Goal: Obtain resource: Obtain resource

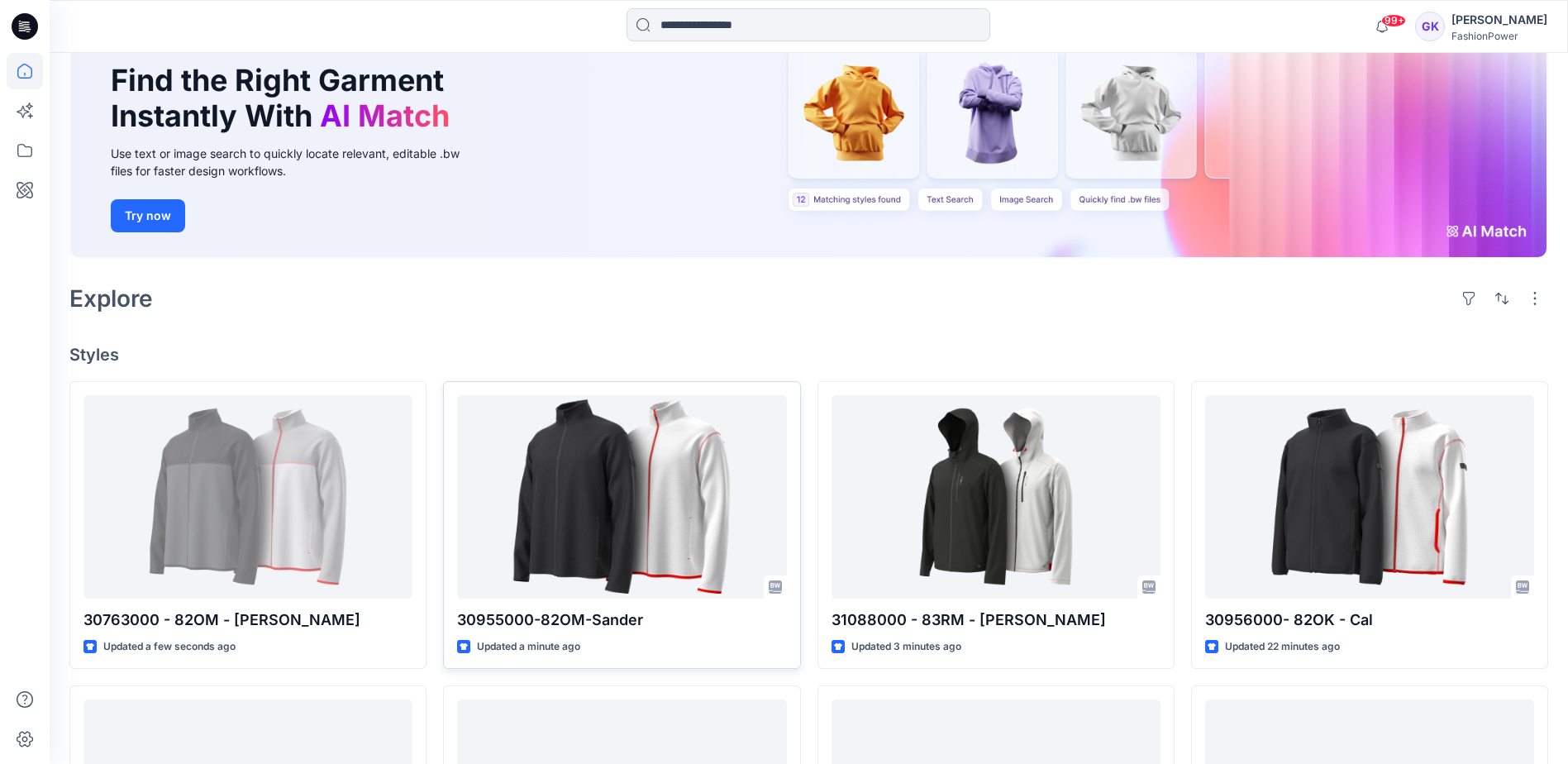
scroll to position [165, 0]
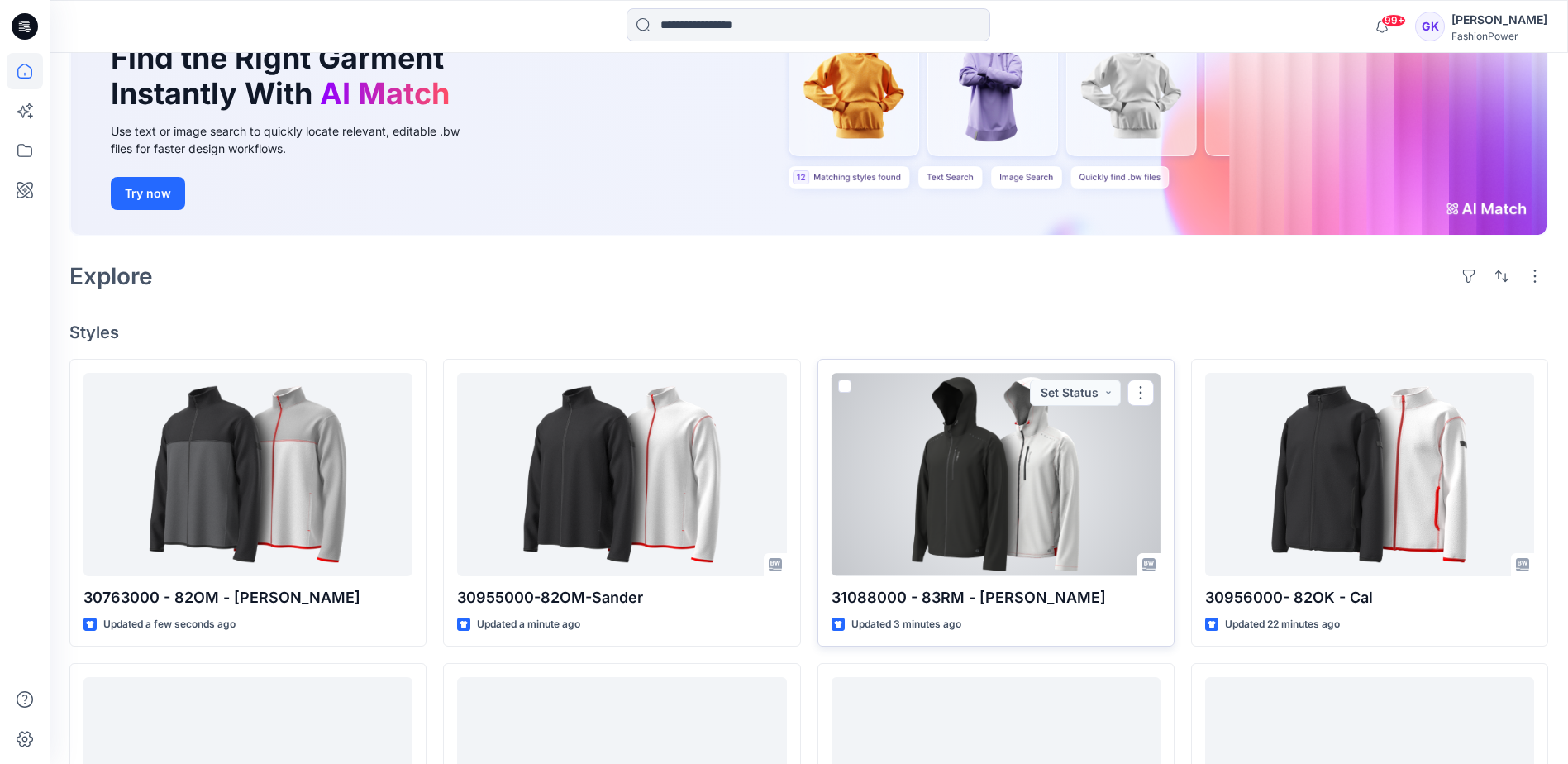
click at [1003, 484] on div at bounding box center [996, 474] width 329 height 203
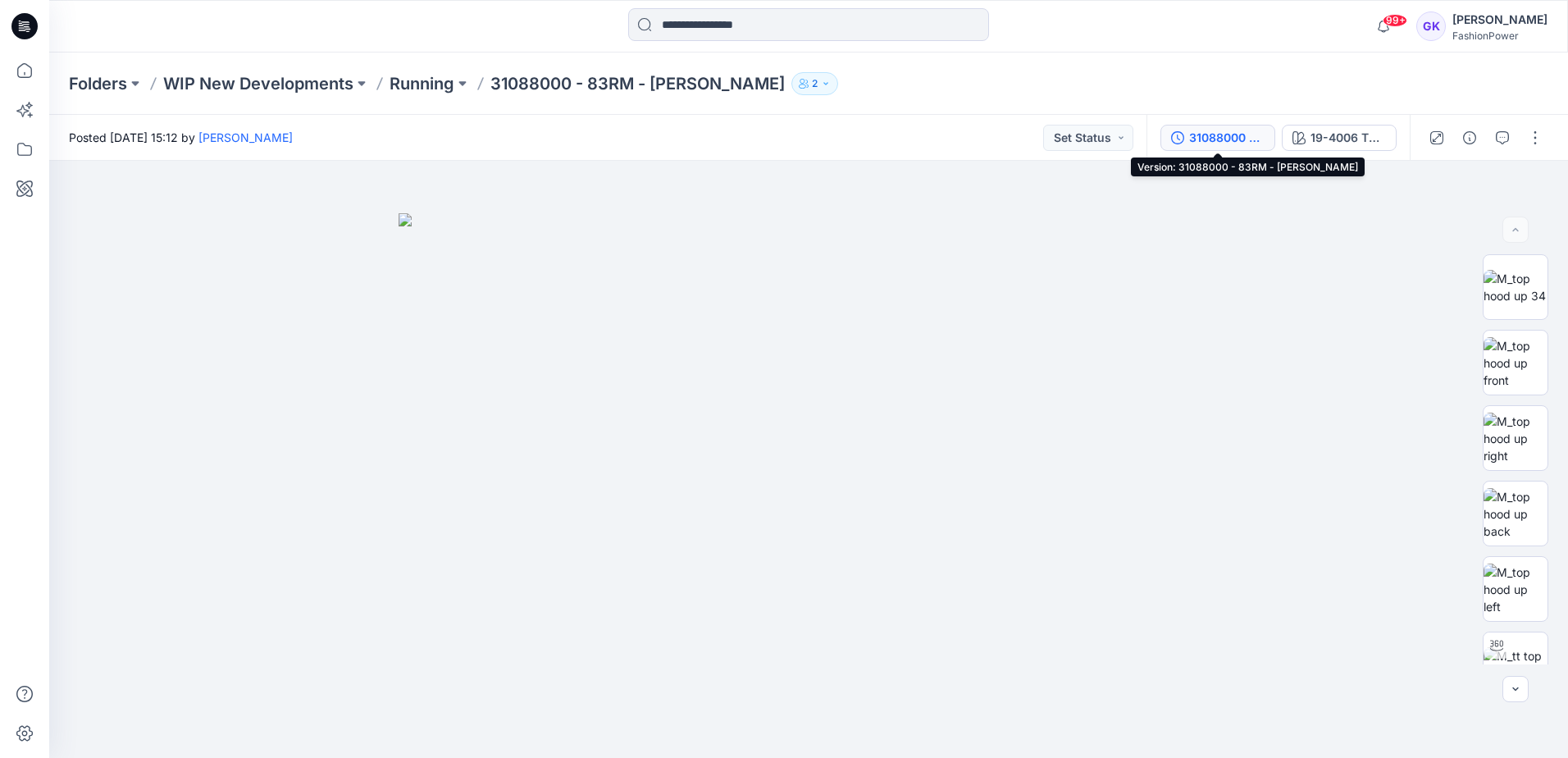
click at [1220, 140] on div "31088000 - 83RM - [PERSON_NAME]" at bounding box center [1226, 137] width 75 height 18
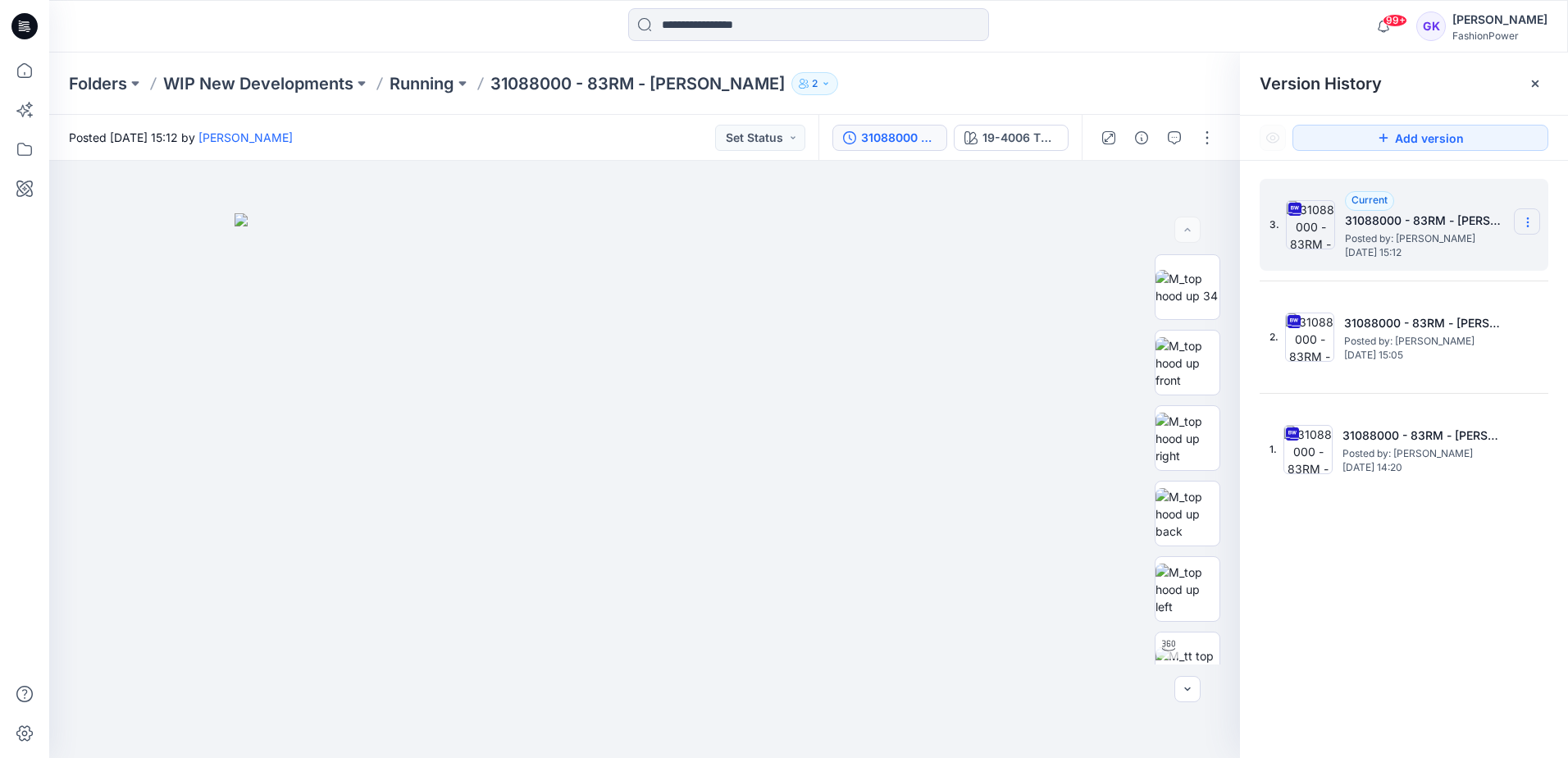
click at [1533, 220] on icon at bounding box center [1528, 222] width 13 height 13
click at [1451, 253] on span "Download Source BW File" at bounding box center [1445, 254] width 138 height 19
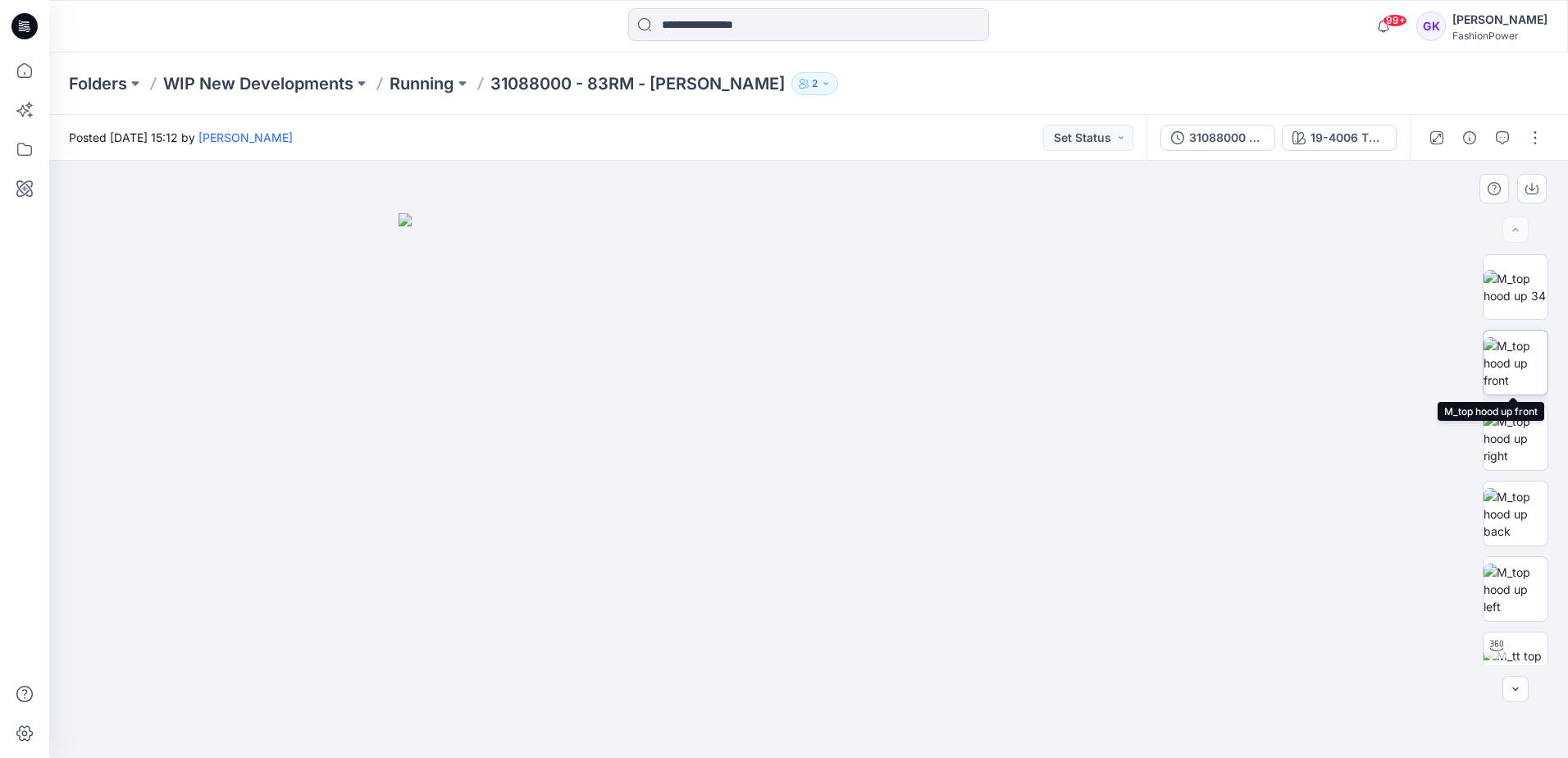
click at [1520, 362] on img at bounding box center [1515, 363] width 64 height 52
click at [1533, 189] on icon "button" at bounding box center [1532, 186] width 6 height 8
click at [1501, 514] on img at bounding box center [1515, 514] width 64 height 52
click at [1537, 188] on icon "button" at bounding box center [1532, 188] width 13 height 13
click at [1513, 597] on img at bounding box center [1515, 589] width 64 height 52
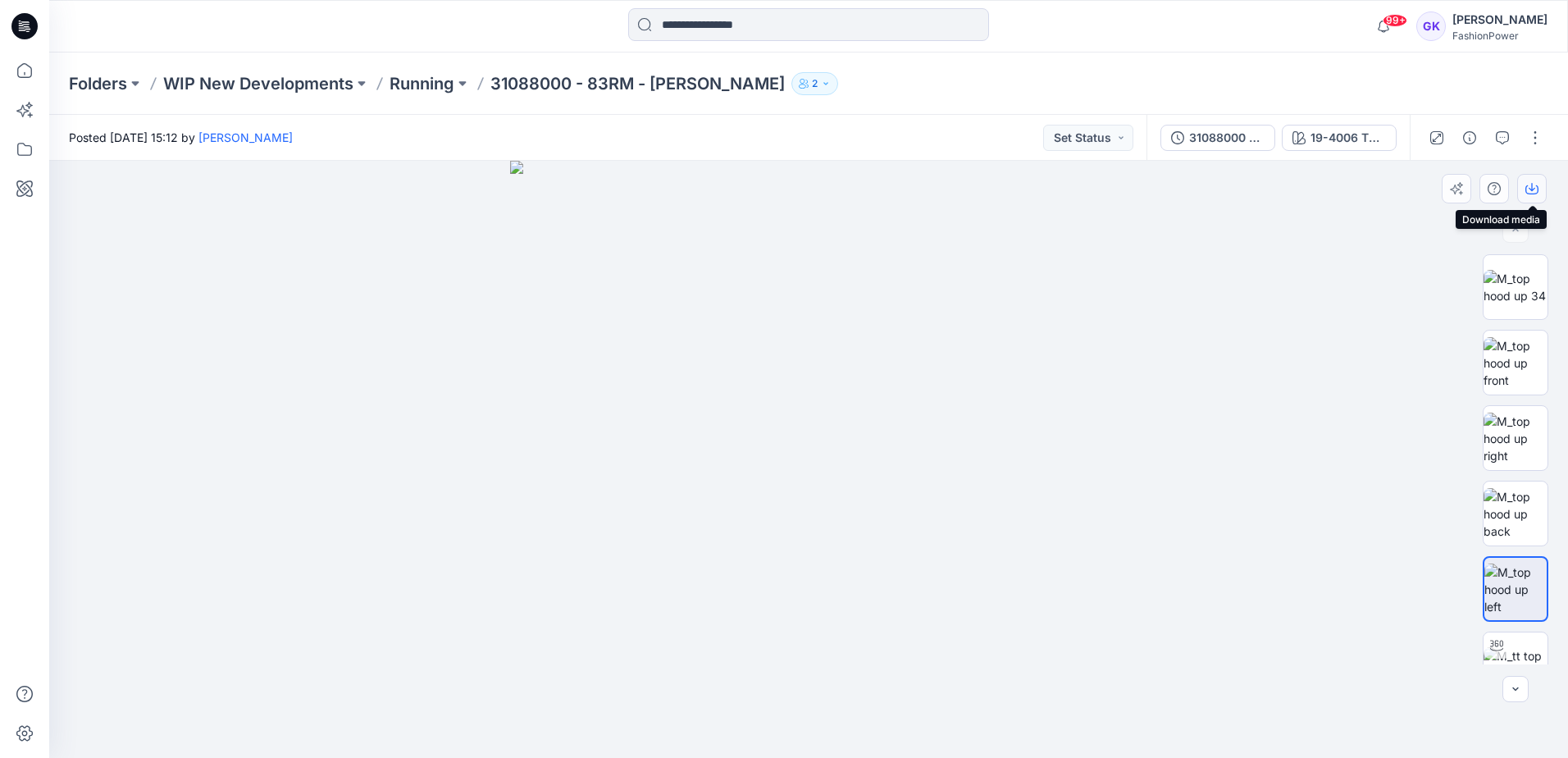
click at [1534, 183] on icon "button" at bounding box center [1532, 188] width 13 height 13
click at [868, 337] on img at bounding box center [808, 459] width 597 height 597
click at [1345, 138] on div "19-4006 TPG Caviar" at bounding box center [1347, 137] width 75 height 18
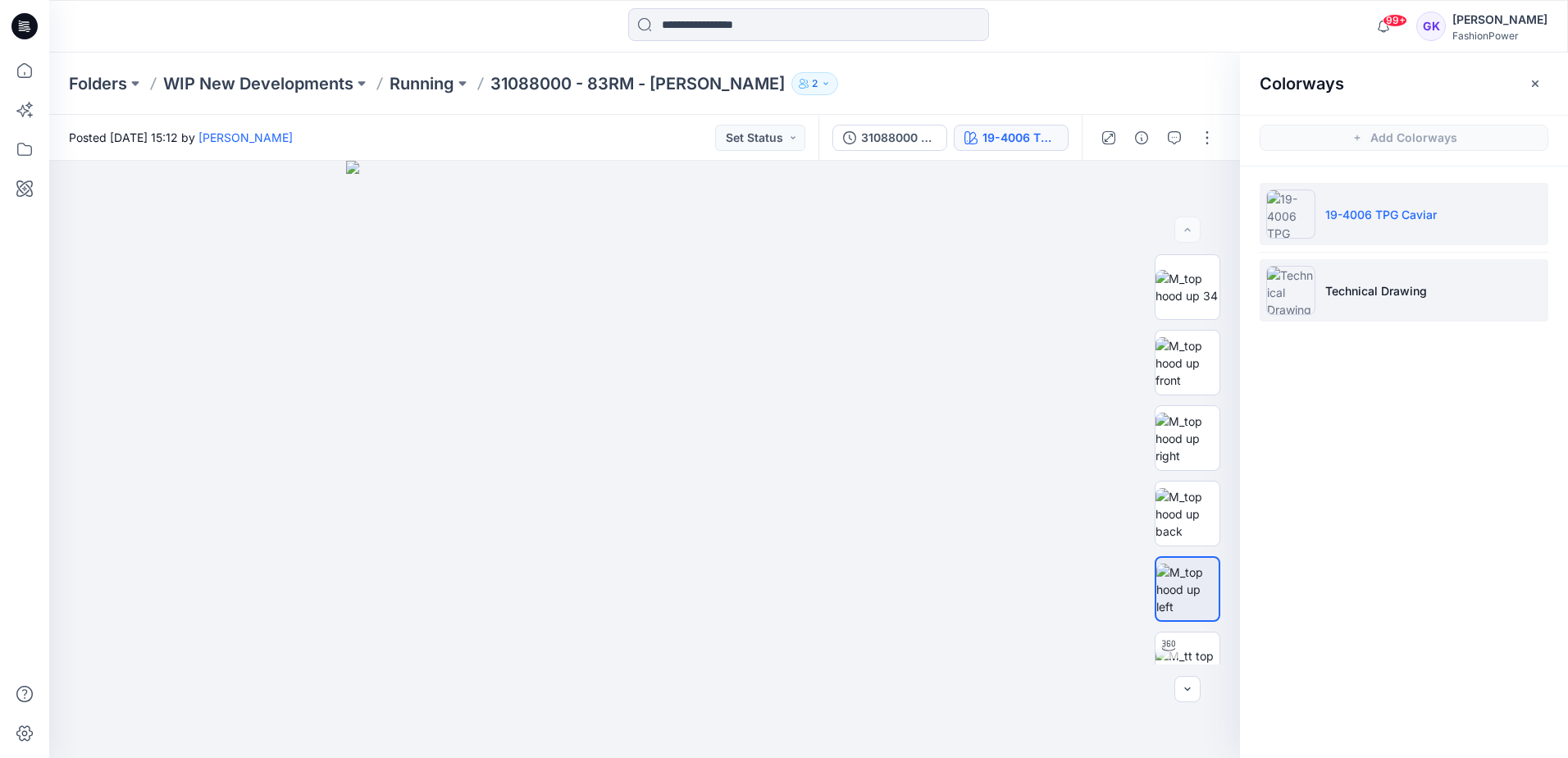
click at [1387, 282] on p "Technical Drawing" at bounding box center [1376, 290] width 102 height 18
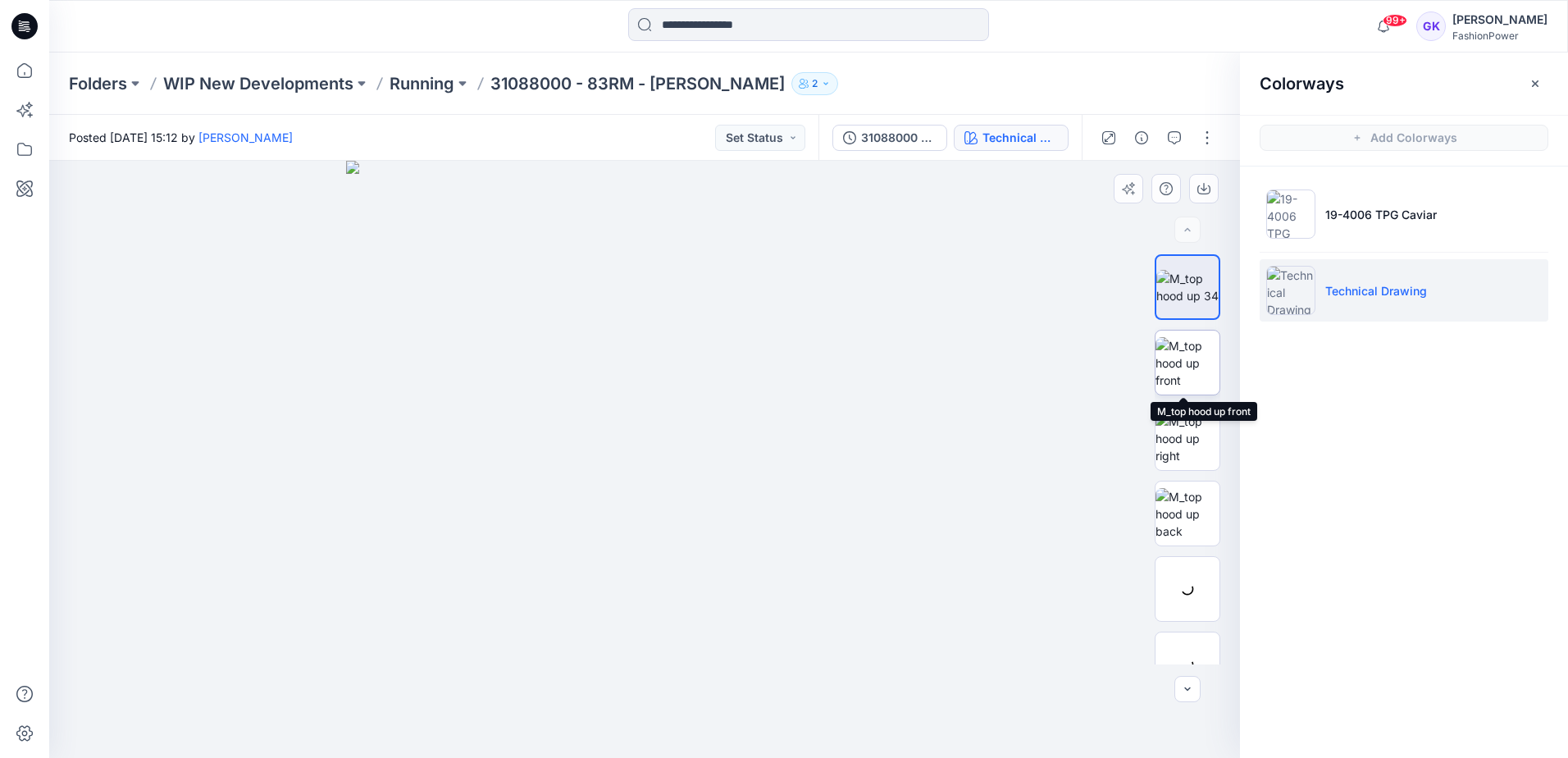
click at [1184, 369] on img at bounding box center [1187, 363] width 64 height 52
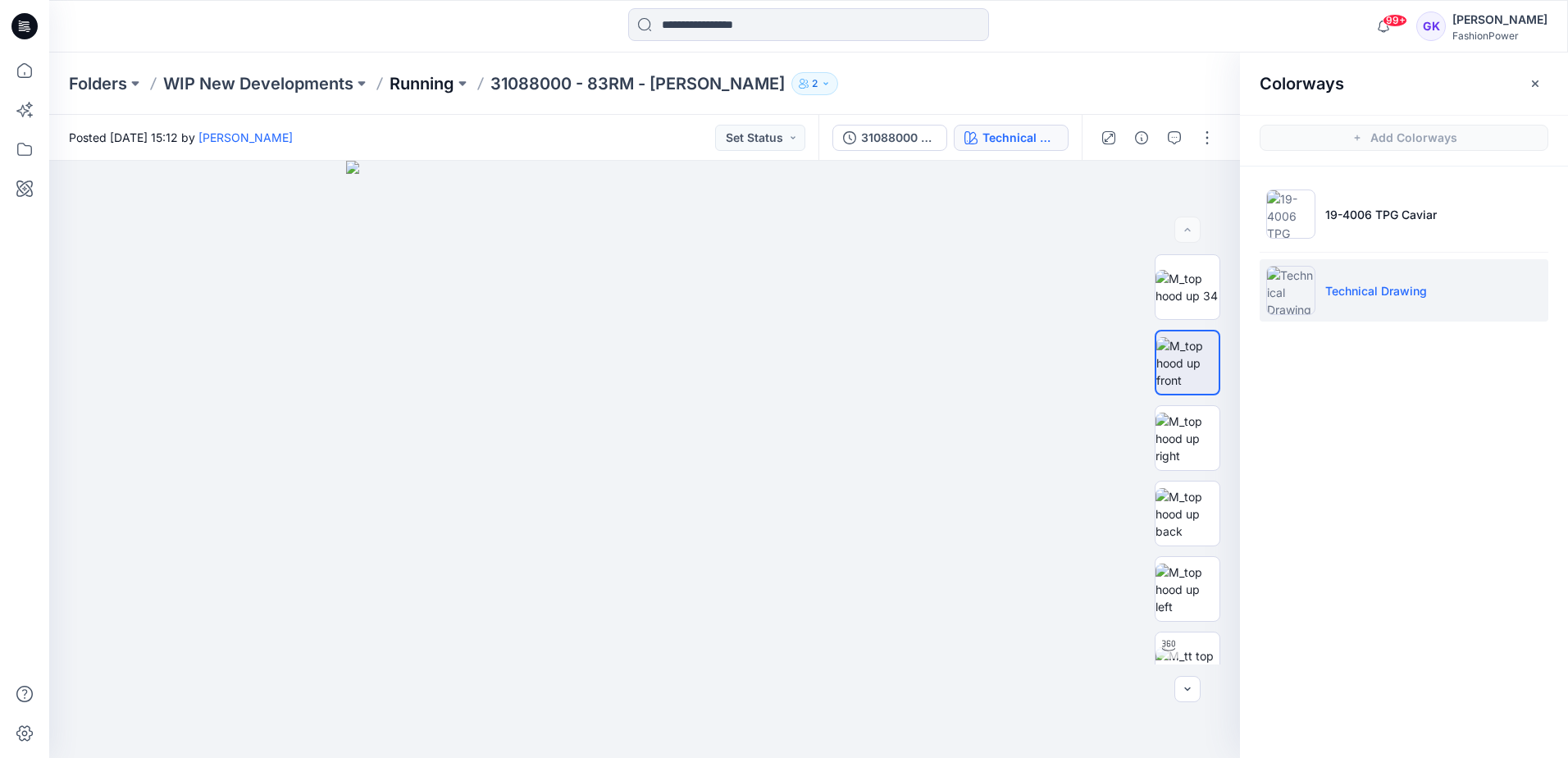
click at [418, 87] on p "Running" at bounding box center [422, 83] width 65 height 23
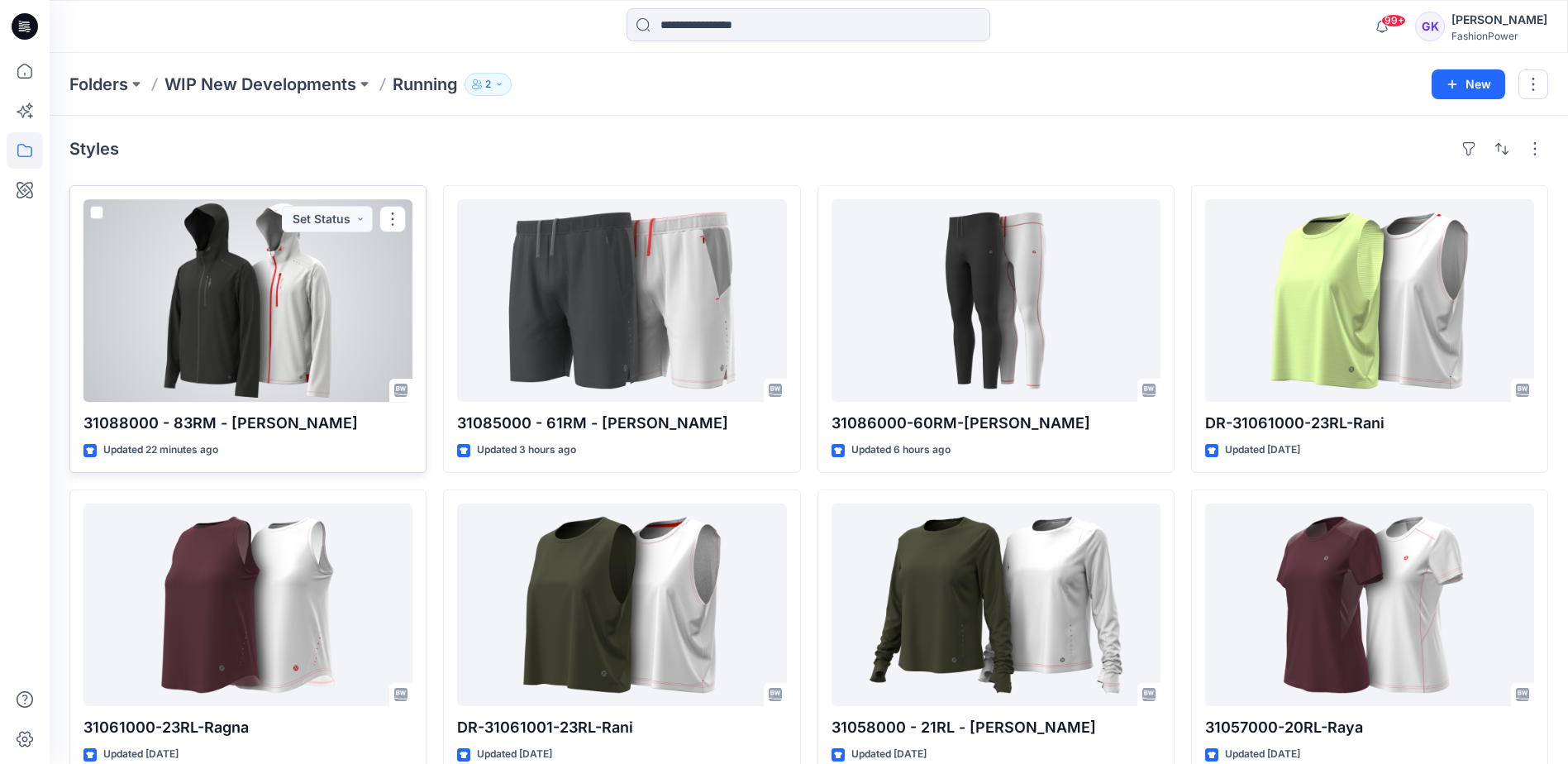
click at [283, 363] on div at bounding box center [247, 300] width 329 height 203
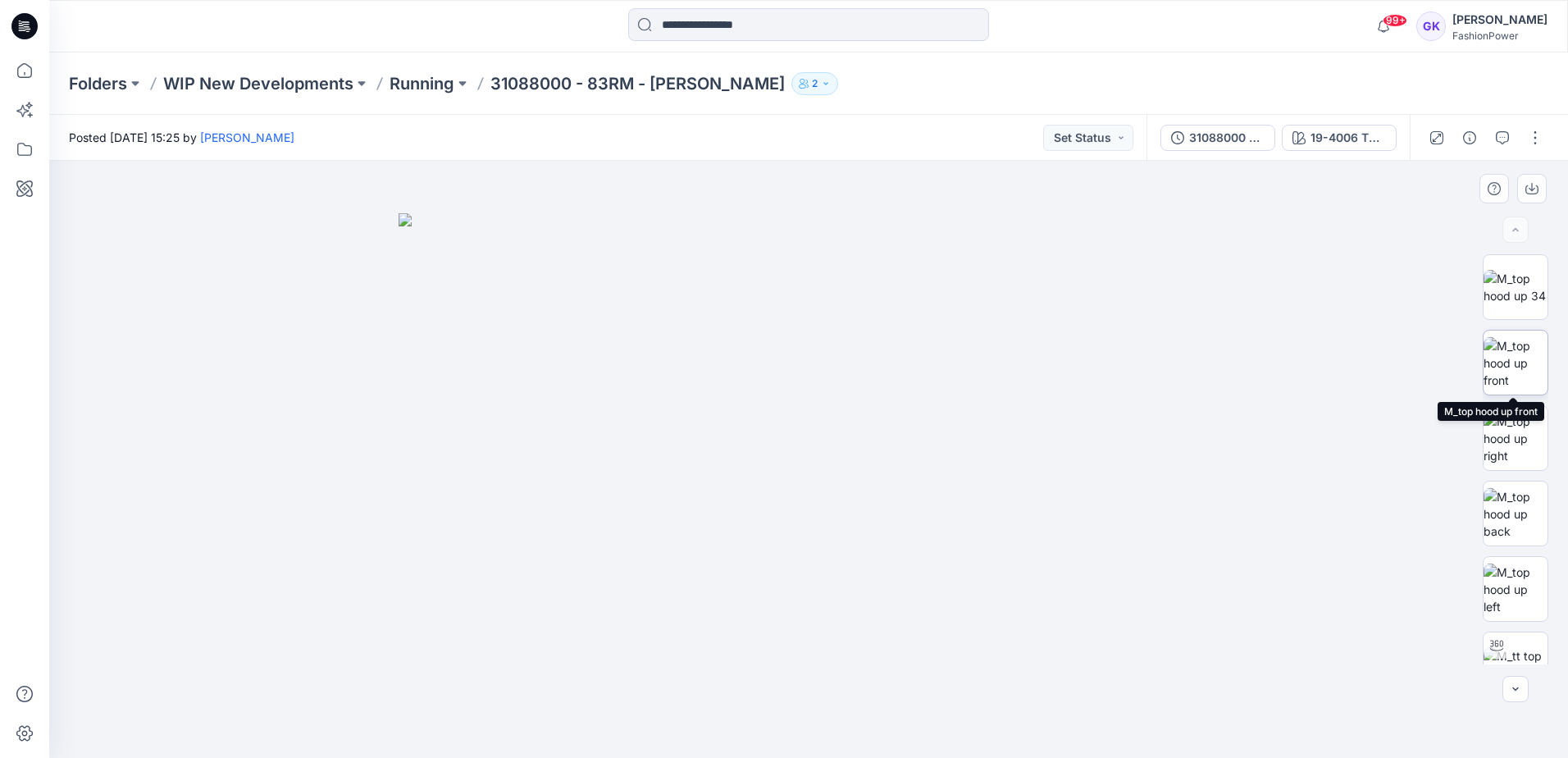
click at [1527, 365] on img at bounding box center [1515, 363] width 64 height 52
click at [1538, 185] on button "button" at bounding box center [1532, 189] width 30 height 30
click at [1509, 509] on img at bounding box center [1515, 514] width 64 height 52
click at [1524, 193] on button "button" at bounding box center [1532, 189] width 30 height 30
click at [1517, 596] on img at bounding box center [1515, 589] width 64 height 52
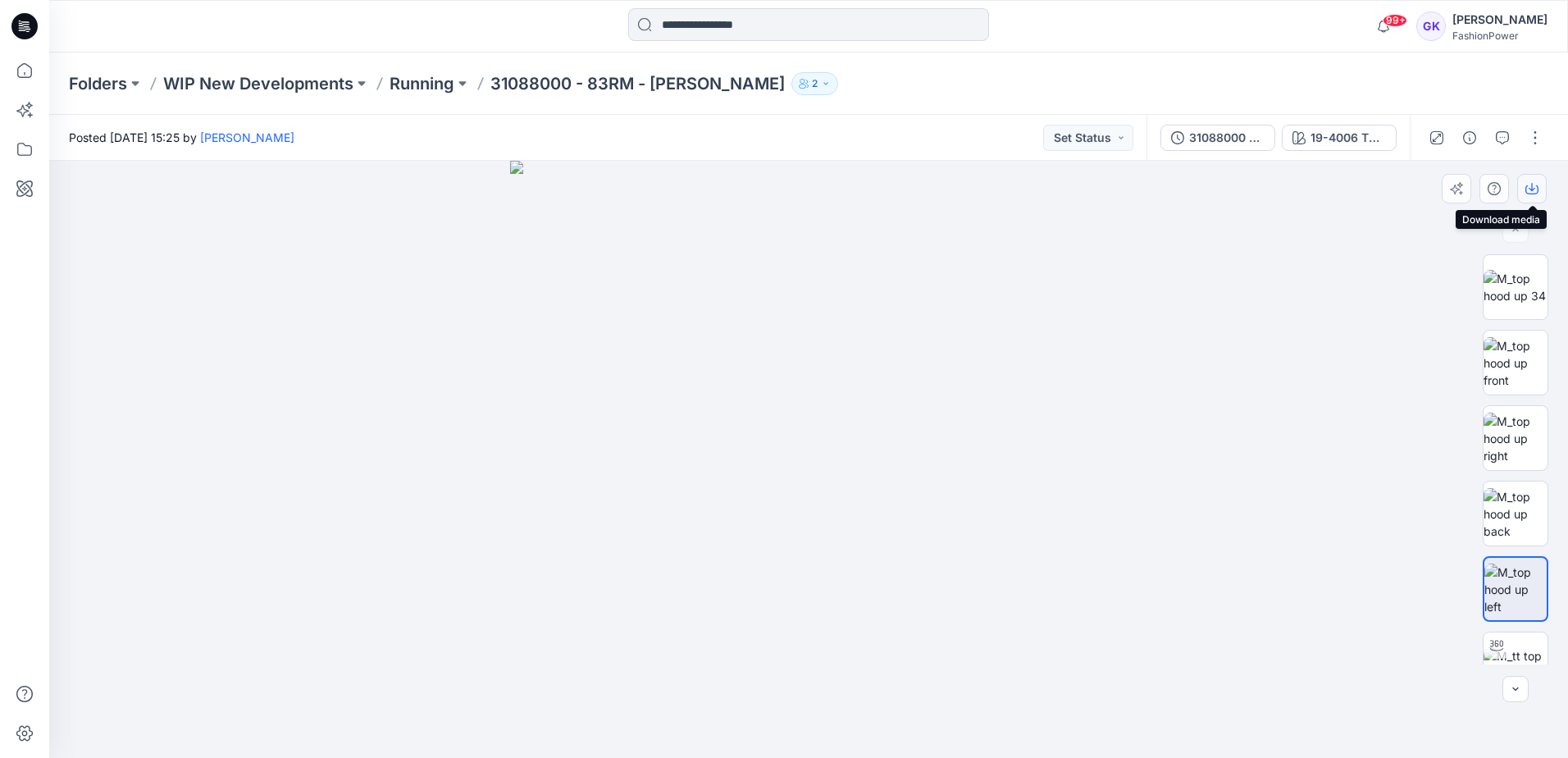
click at [1537, 192] on icon "button" at bounding box center [1532, 190] width 13 height 9
drag, startPoint x: 1072, startPoint y: 254, endPoint x: 1097, endPoint y: 246, distance: 26.2
click at [1072, 254] on img at bounding box center [808, 459] width 597 height 597
click at [1332, 136] on div "19-4006 TPG Caviar" at bounding box center [1347, 137] width 75 height 18
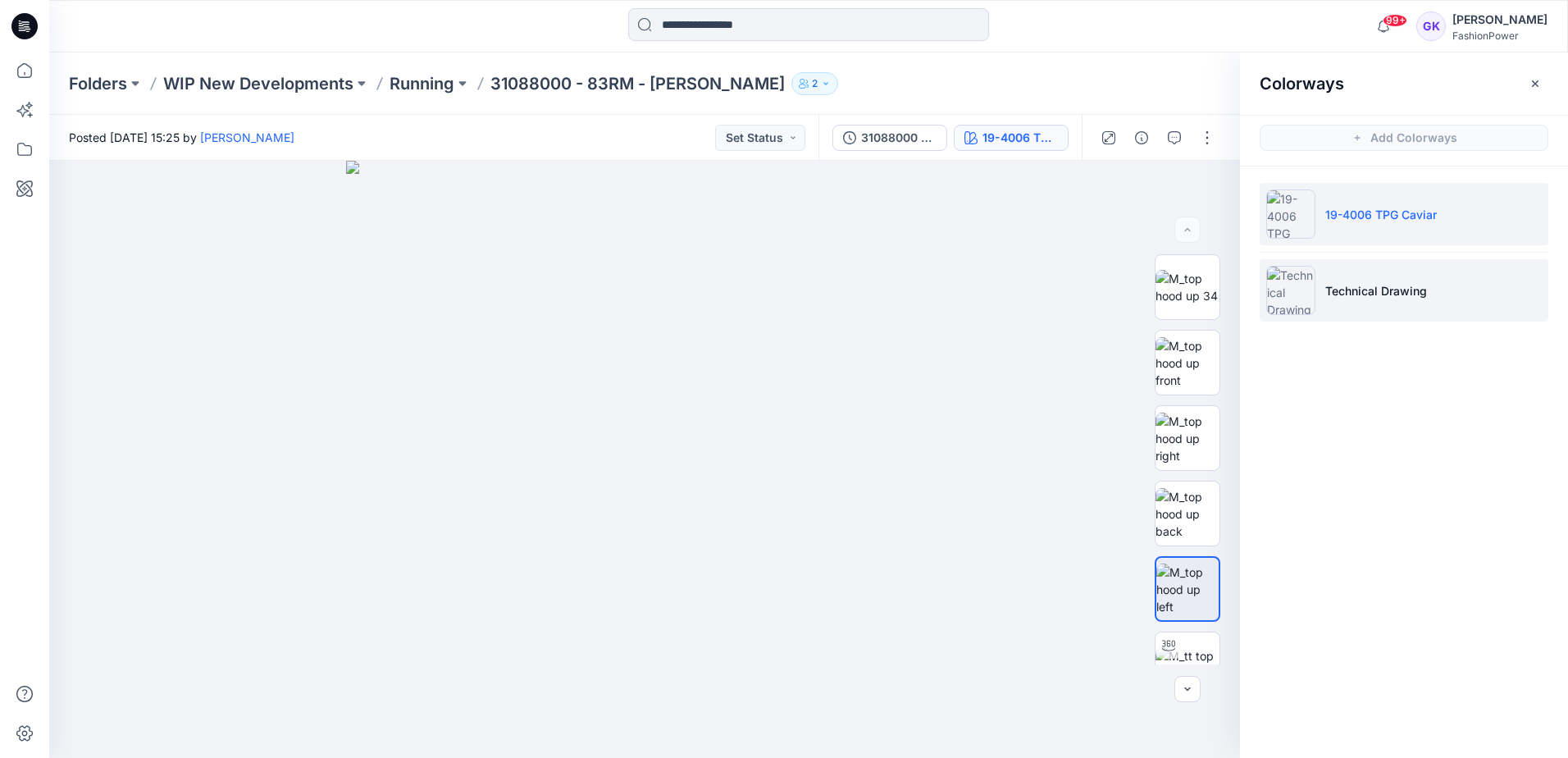
click at [1424, 295] on p "Technical Drawing" at bounding box center [1376, 290] width 102 height 18
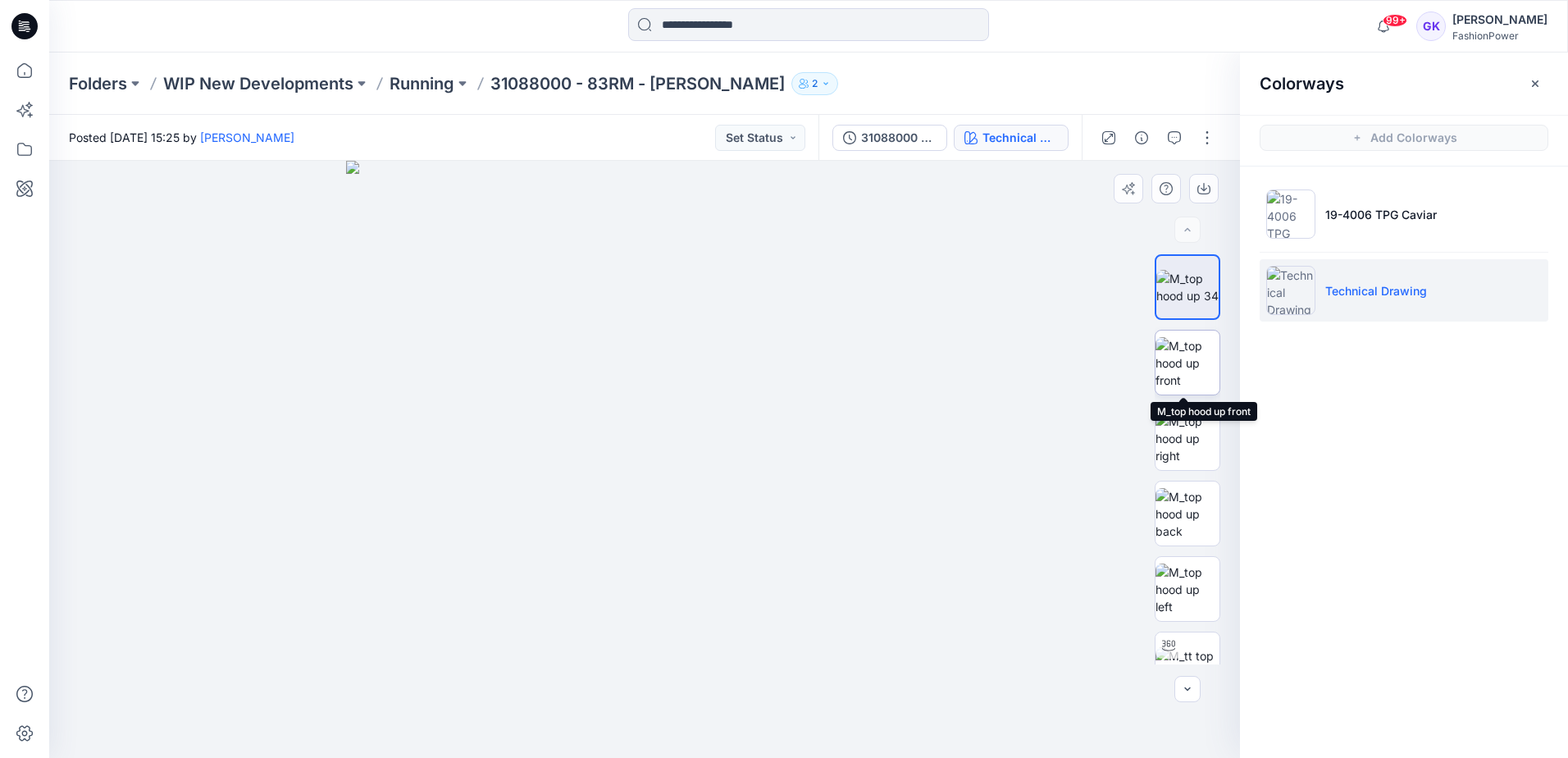
click at [1177, 379] on img at bounding box center [1187, 363] width 64 height 52
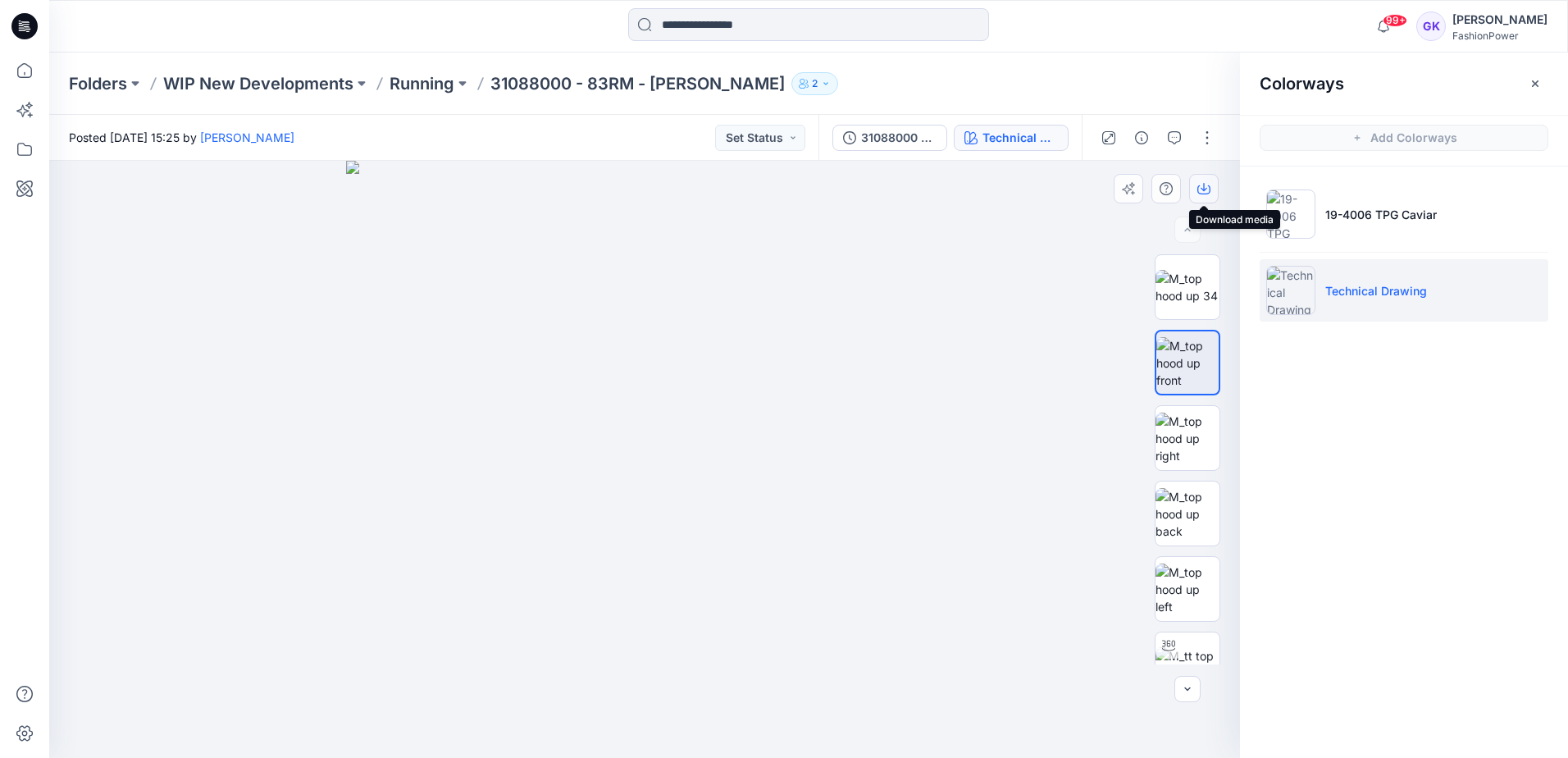
click at [1210, 189] on button "button" at bounding box center [1204, 189] width 30 height 30
click at [1184, 525] on img at bounding box center [1187, 514] width 64 height 52
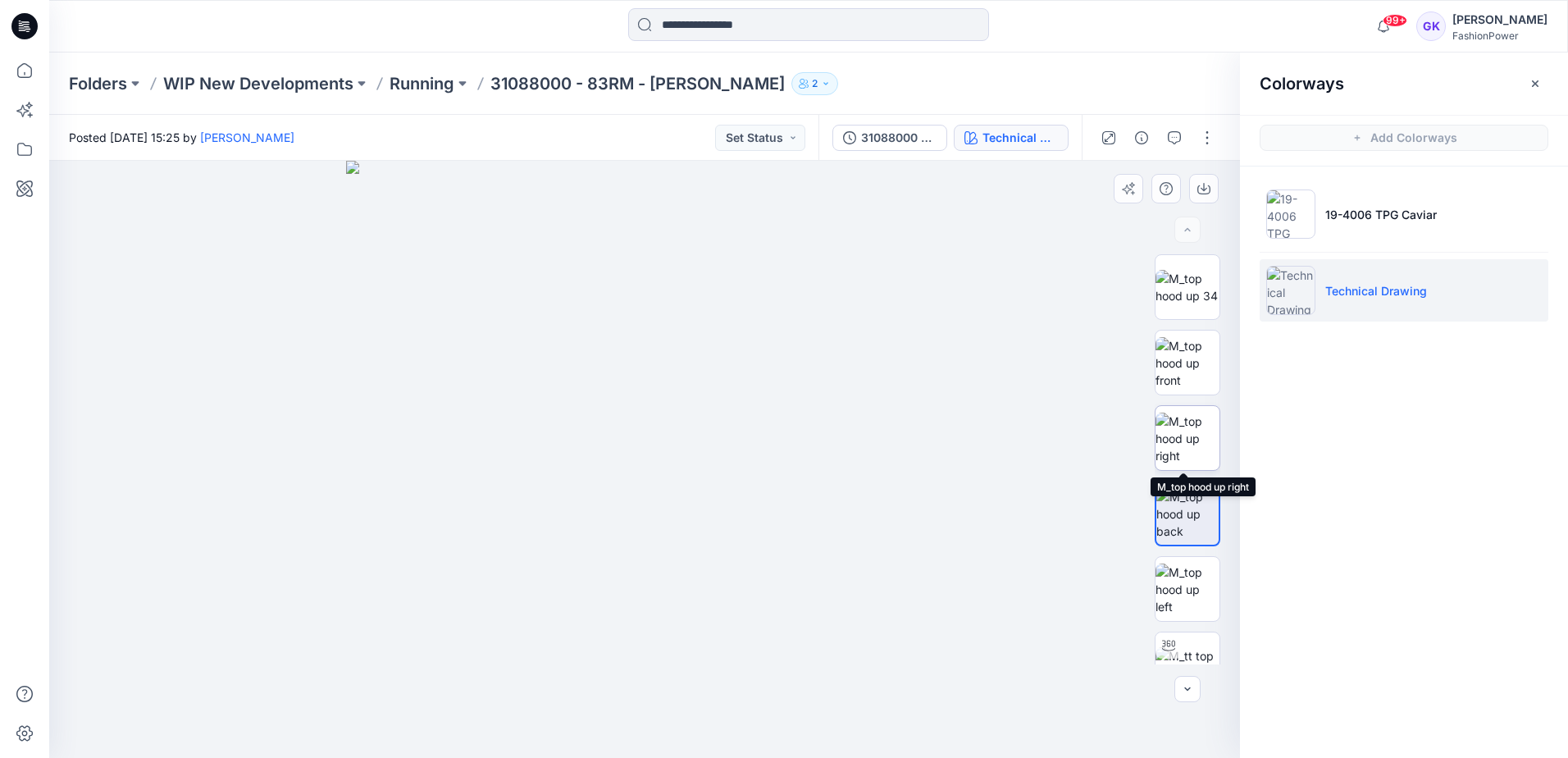
click at [1176, 460] on img at bounding box center [1187, 438] width 64 height 52
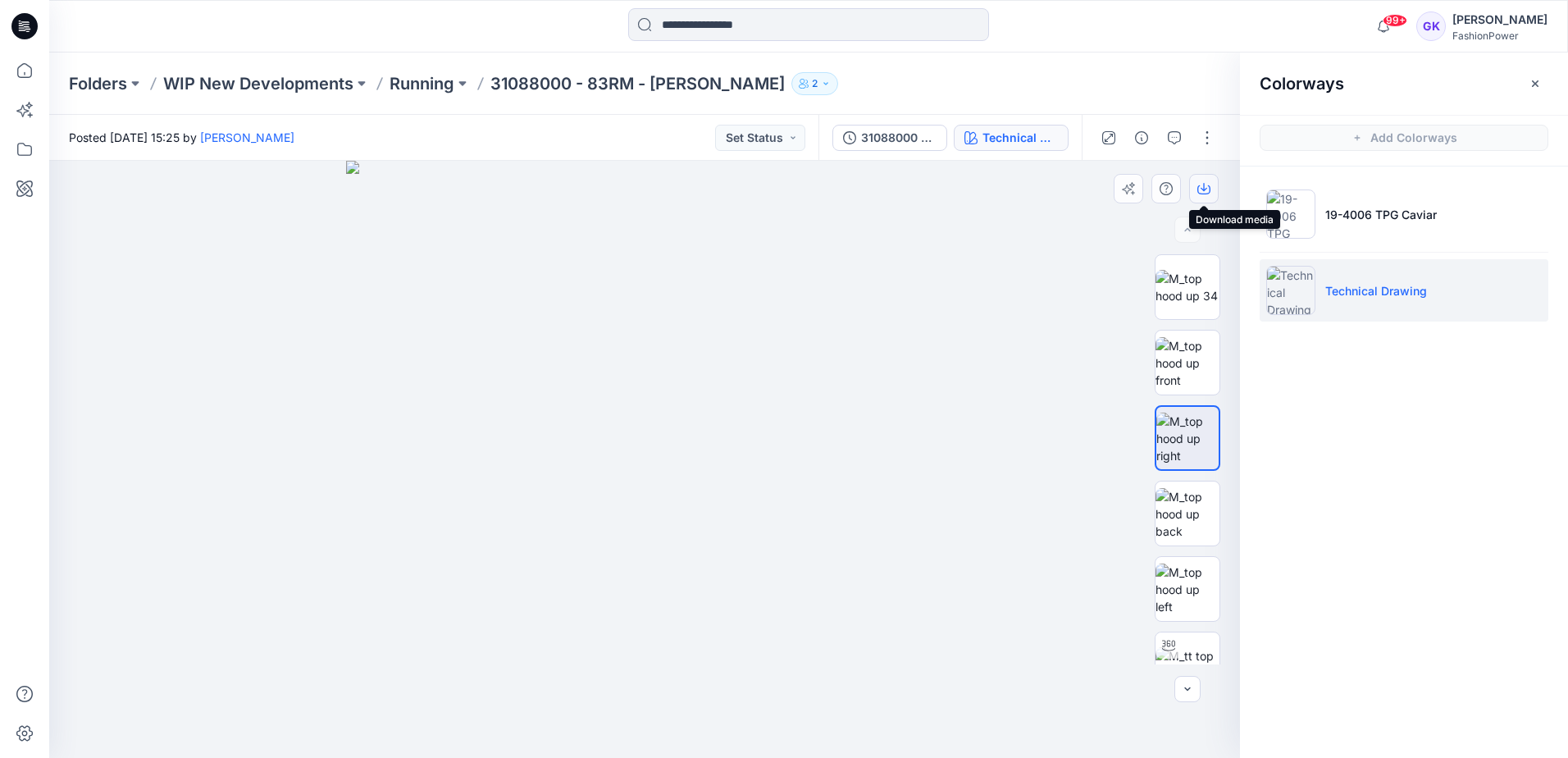
click at [1209, 192] on icon "button" at bounding box center [1204, 188] width 13 height 13
click at [1166, 529] on img at bounding box center [1187, 514] width 64 height 52
click at [1204, 195] on icon "button" at bounding box center [1204, 190] width 13 height 9
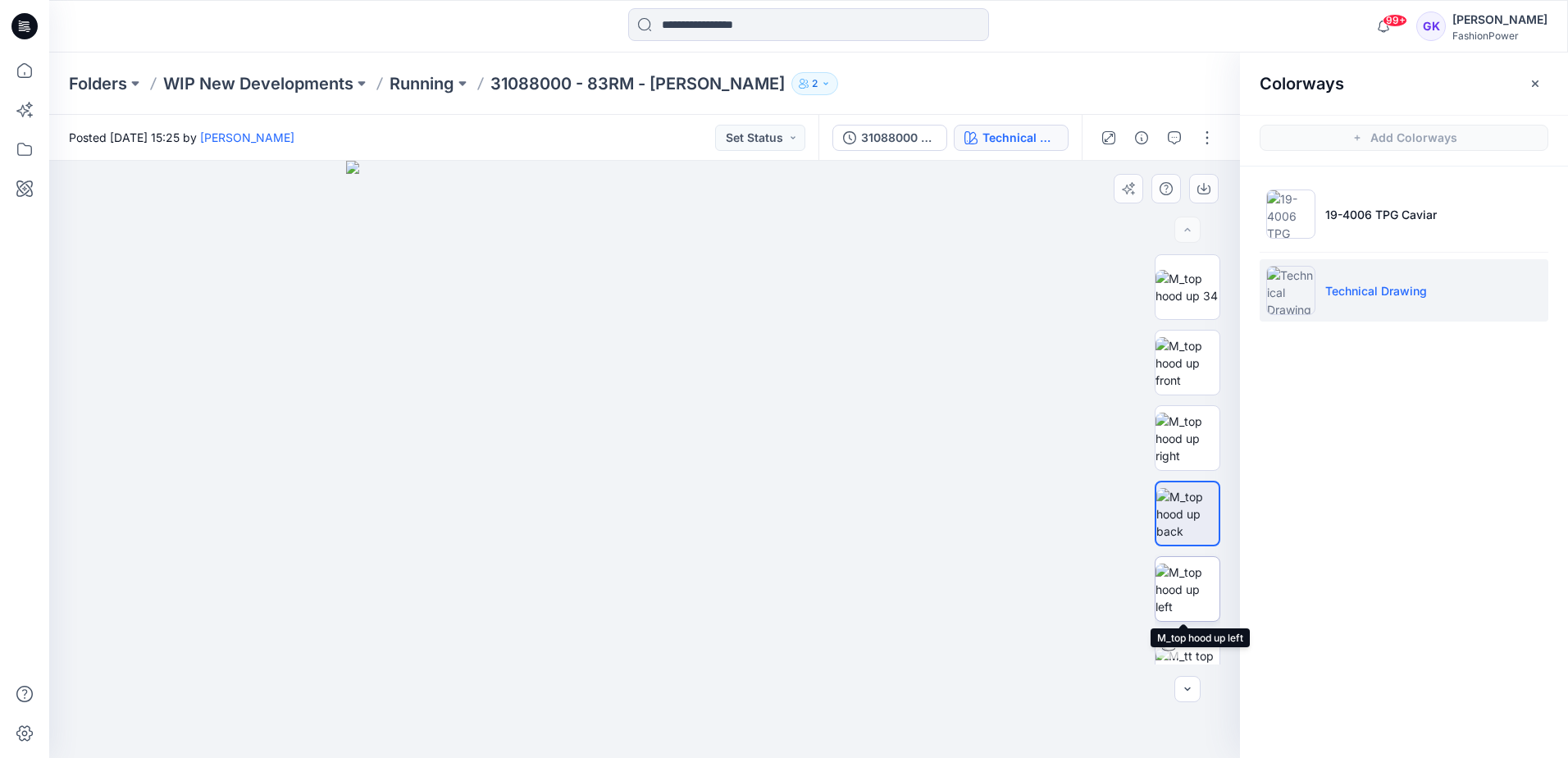
click at [1173, 589] on img at bounding box center [1187, 589] width 64 height 52
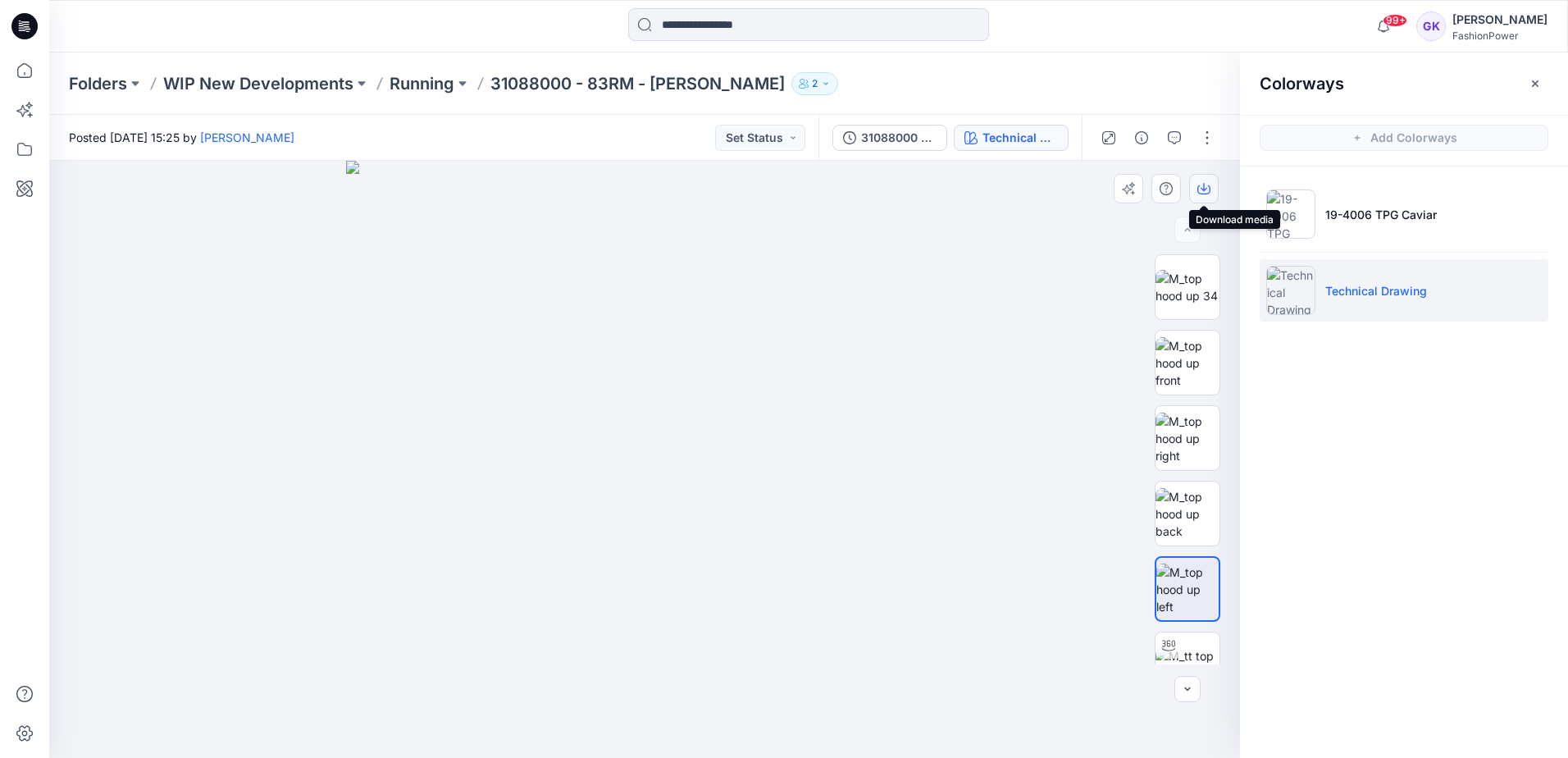
click at [1211, 183] on button "button" at bounding box center [1204, 189] width 30 height 30
